Goal: Information Seeking & Learning: Learn about a topic

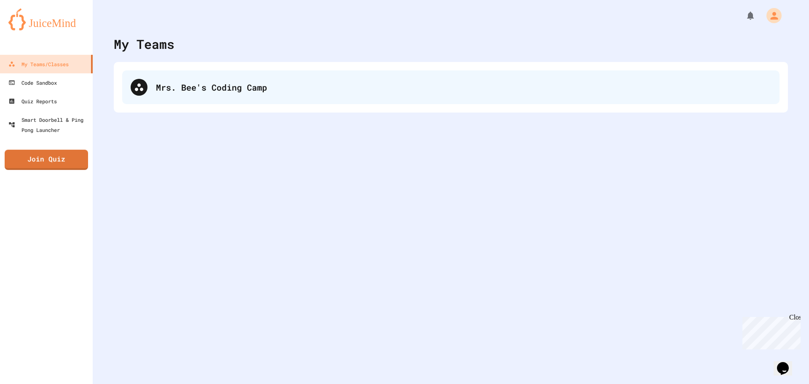
click at [220, 88] on div "Mrs. Bee's Coding Camp" at bounding box center [463, 87] width 615 height 13
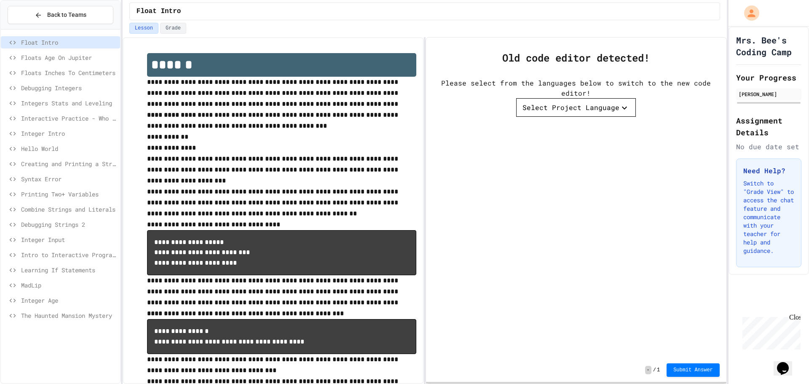
click at [74, 254] on span "Intro to Interactive Programs" at bounding box center [69, 254] width 96 height 9
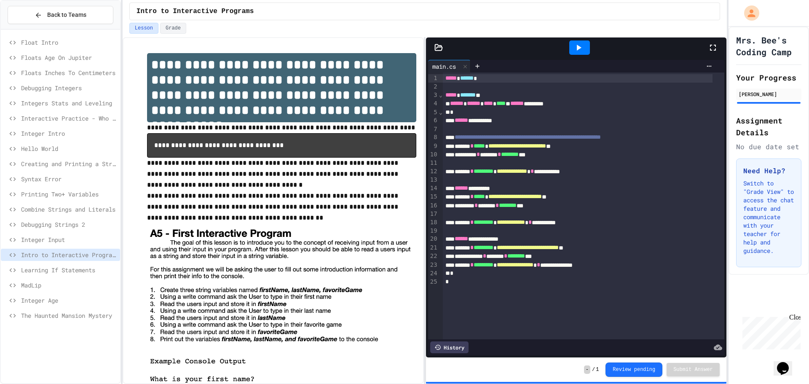
click at [42, 222] on span "Debugging Strings 2" at bounding box center [69, 224] width 96 height 9
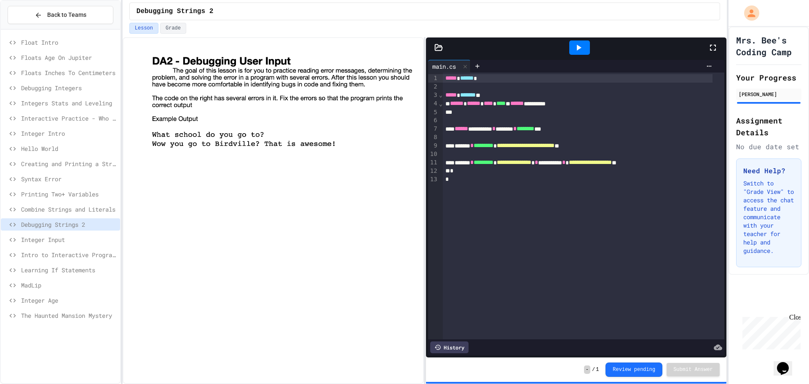
click at [60, 242] on span "Integer Input" at bounding box center [69, 239] width 96 height 9
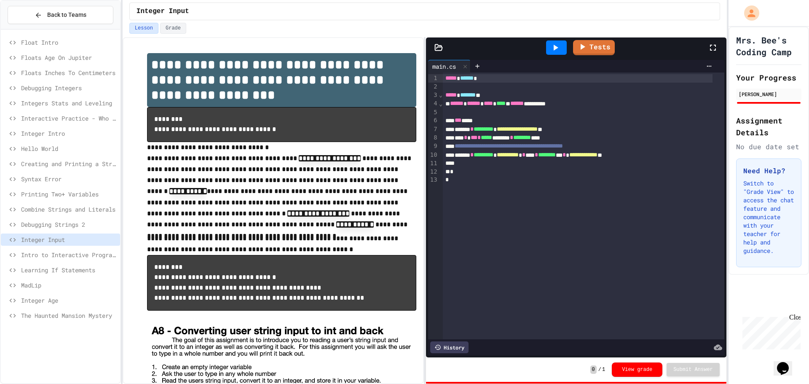
click at [53, 254] on span "Intro to Interactive Programs" at bounding box center [69, 254] width 96 height 9
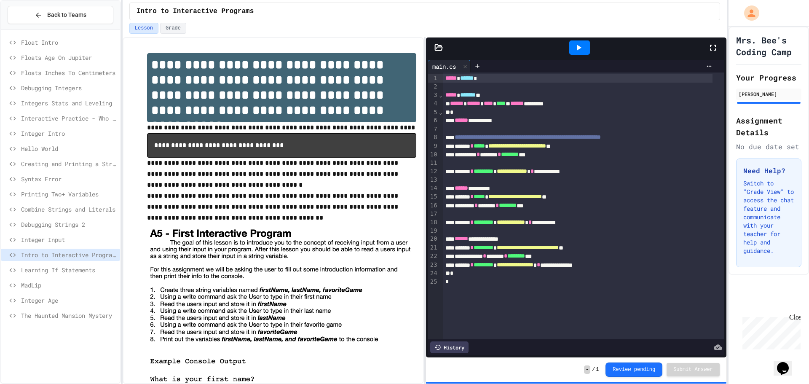
click at [48, 268] on span "Learning If Statements" at bounding box center [69, 269] width 96 height 9
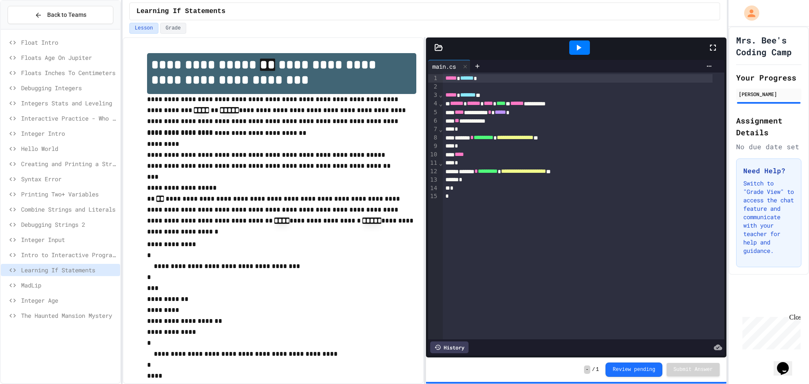
click at [52, 283] on span "MadLip" at bounding box center [69, 285] width 96 height 9
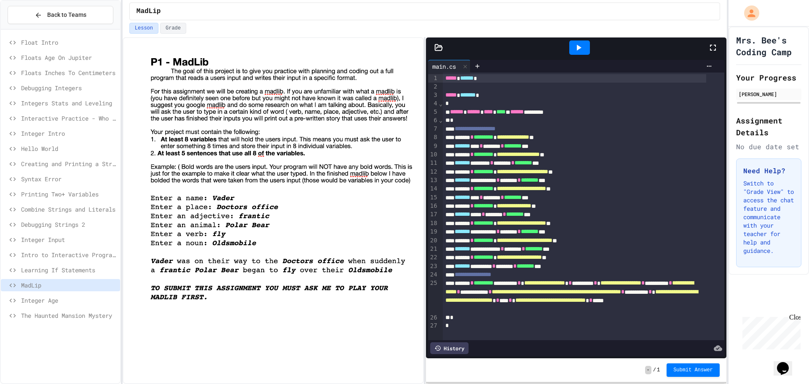
click at [48, 299] on span "Integer Age" at bounding box center [69, 300] width 96 height 9
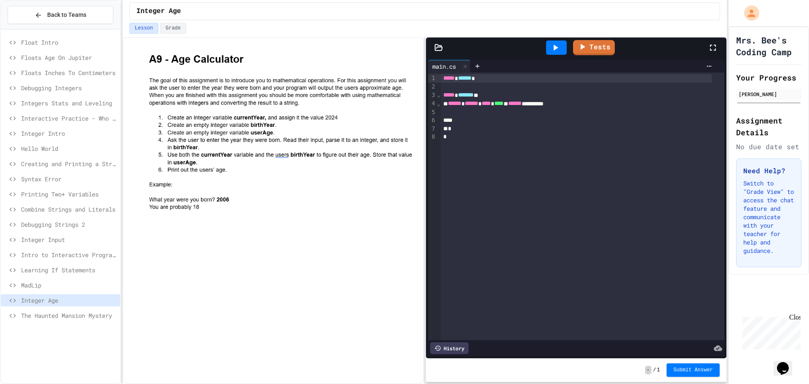
click at [55, 313] on span "The Haunted Mansion Mystery" at bounding box center [69, 315] width 96 height 9
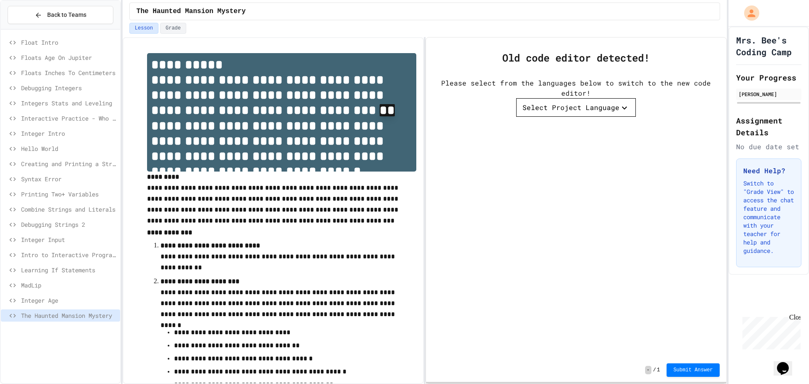
scroll to position [219, 0]
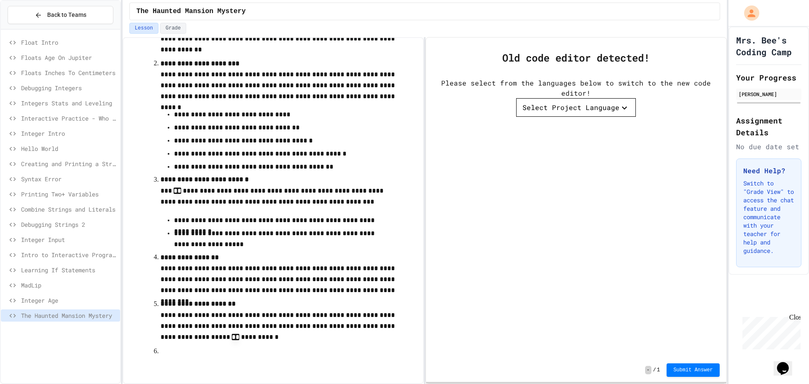
click at [68, 292] on div "MadLip" at bounding box center [60, 286] width 119 height 15
click at [64, 299] on span "Integer Age" at bounding box center [69, 300] width 96 height 9
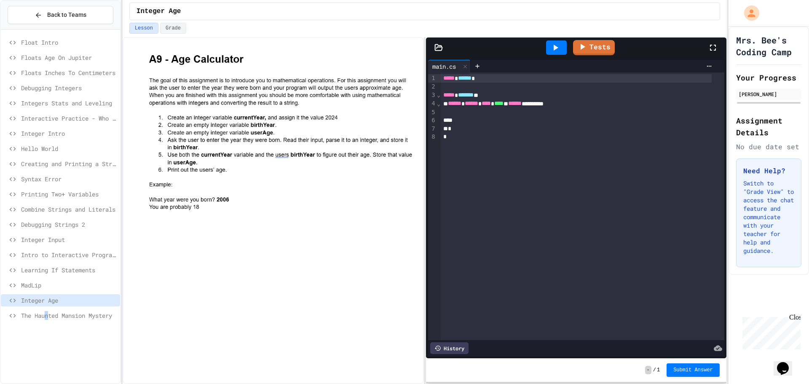
click at [48, 314] on span "The Haunted Mansion Mystery" at bounding box center [69, 315] width 96 height 9
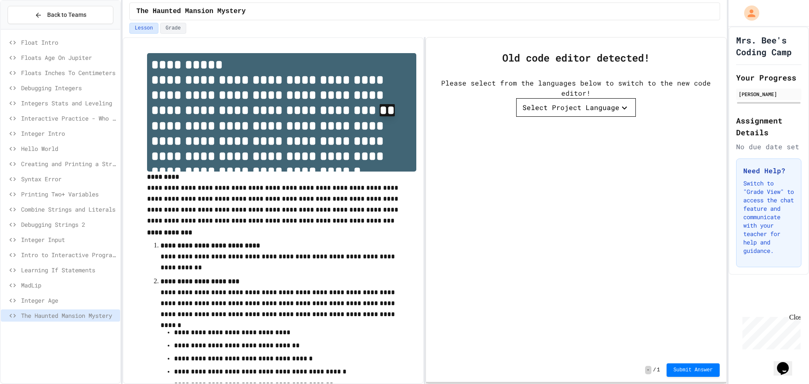
click at [47, 281] on span "MadLip" at bounding box center [69, 285] width 96 height 9
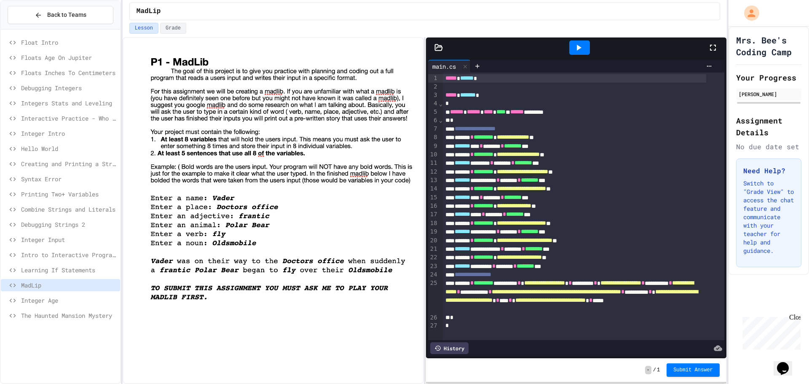
click at [59, 298] on span "Integer Age" at bounding box center [69, 300] width 96 height 9
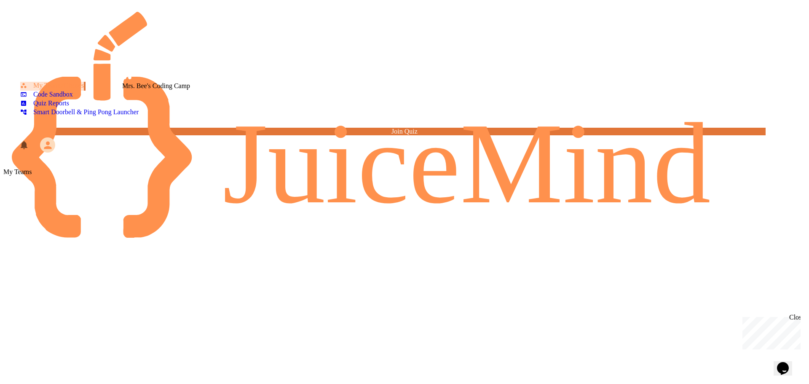
click at [257, 176] on div "Mrs. Bee's Coding Camp" at bounding box center [404, 193] width 802 height 34
click at [208, 176] on div "Mrs. Bee's Coding Camp" at bounding box center [404, 185] width 802 height 19
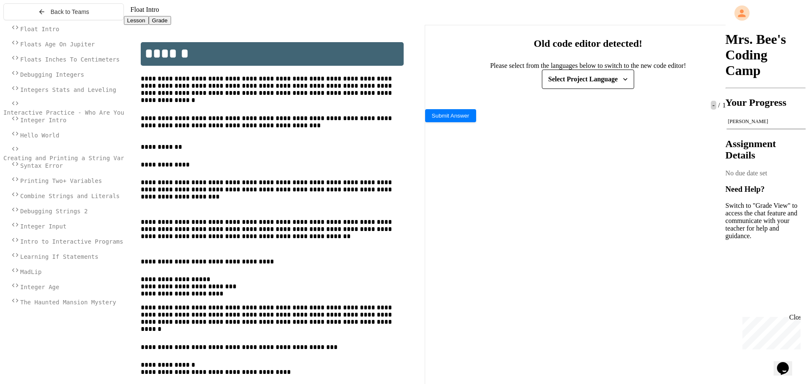
click at [104, 312] on div "The Haunted Mansion Mystery" at bounding box center [63, 304] width 120 height 15
click at [95, 305] on span "The Haunted Mansion Mystery" at bounding box center [68, 302] width 96 height 7
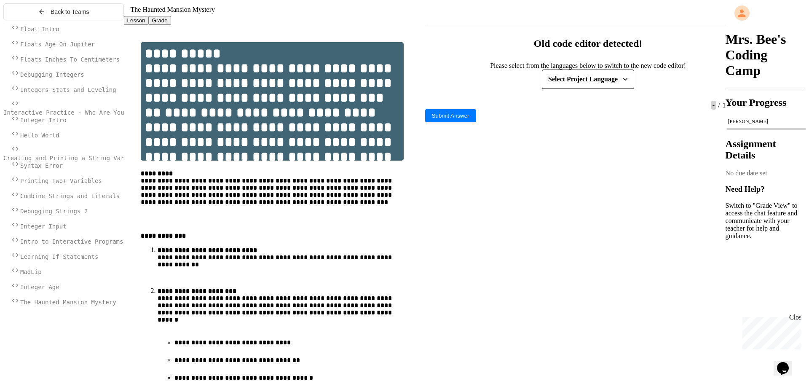
click at [591, 85] on div "Select Project Language" at bounding box center [583, 79] width 70 height 12
click at [76, 302] on div at bounding box center [404, 192] width 809 height 384
click at [59, 290] on span "Integer Age" at bounding box center [39, 286] width 39 height 7
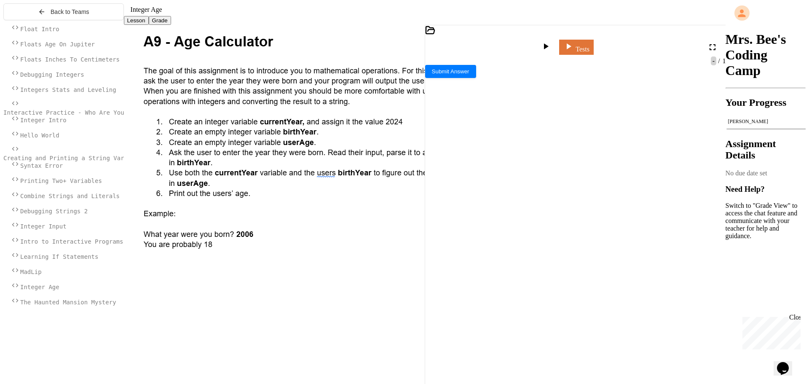
click at [78, 281] on div "MadLip" at bounding box center [63, 273] width 120 height 15
click at [76, 281] on div "MadLip" at bounding box center [63, 273] width 120 height 15
